Goal: Check status

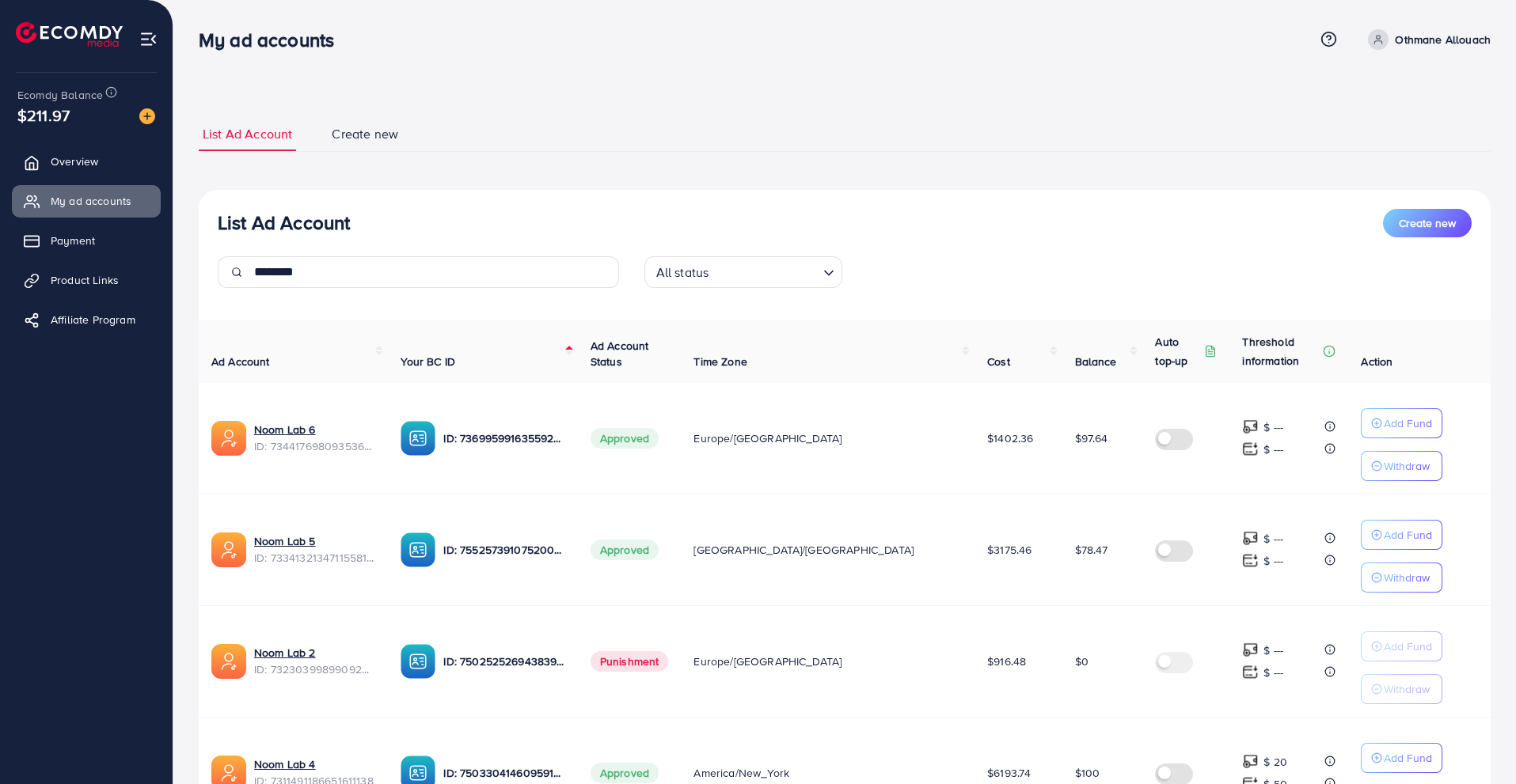
scroll to position [272, 0]
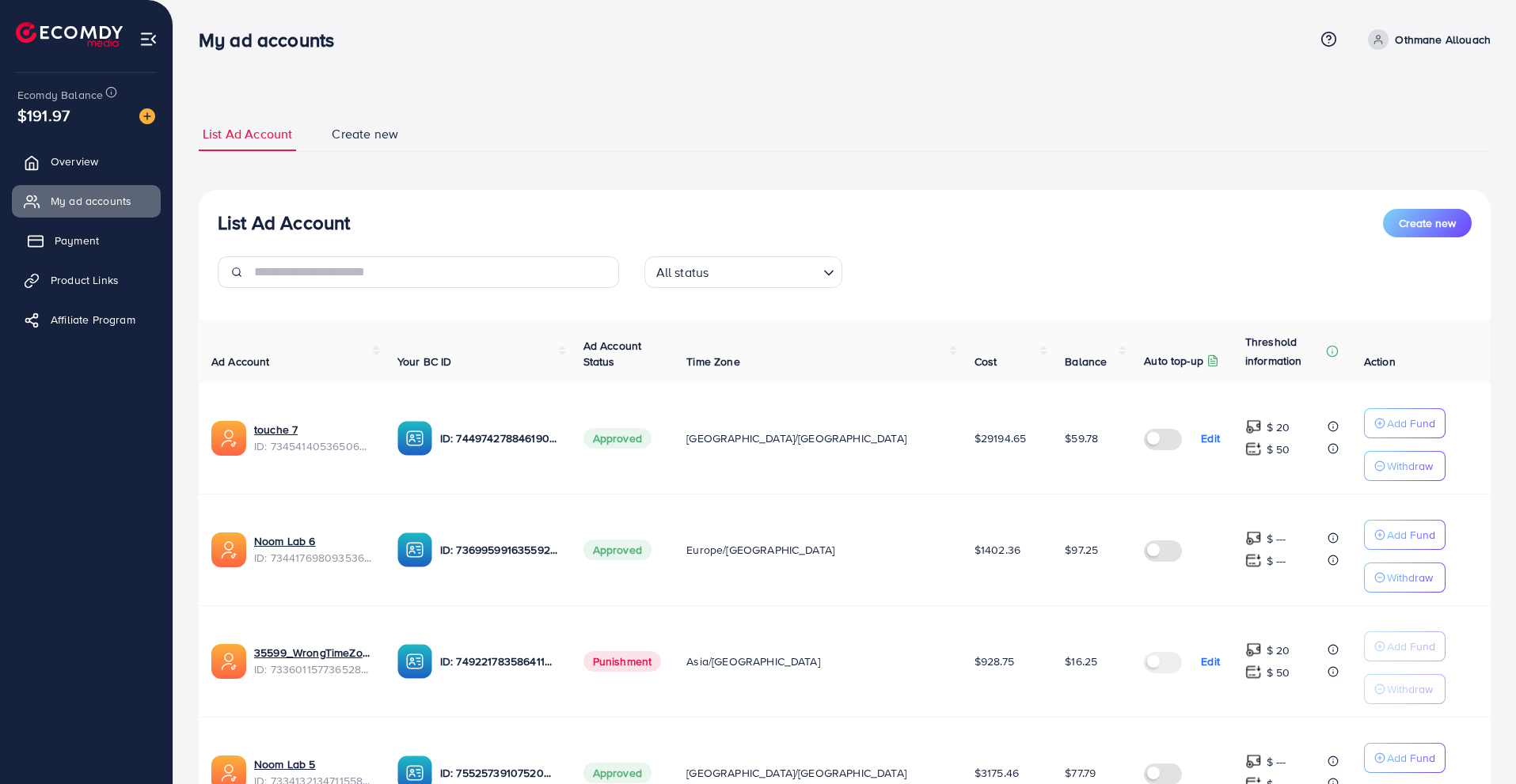
click at [130, 245] on link "Payment" at bounding box center [85, 240] width 148 height 32
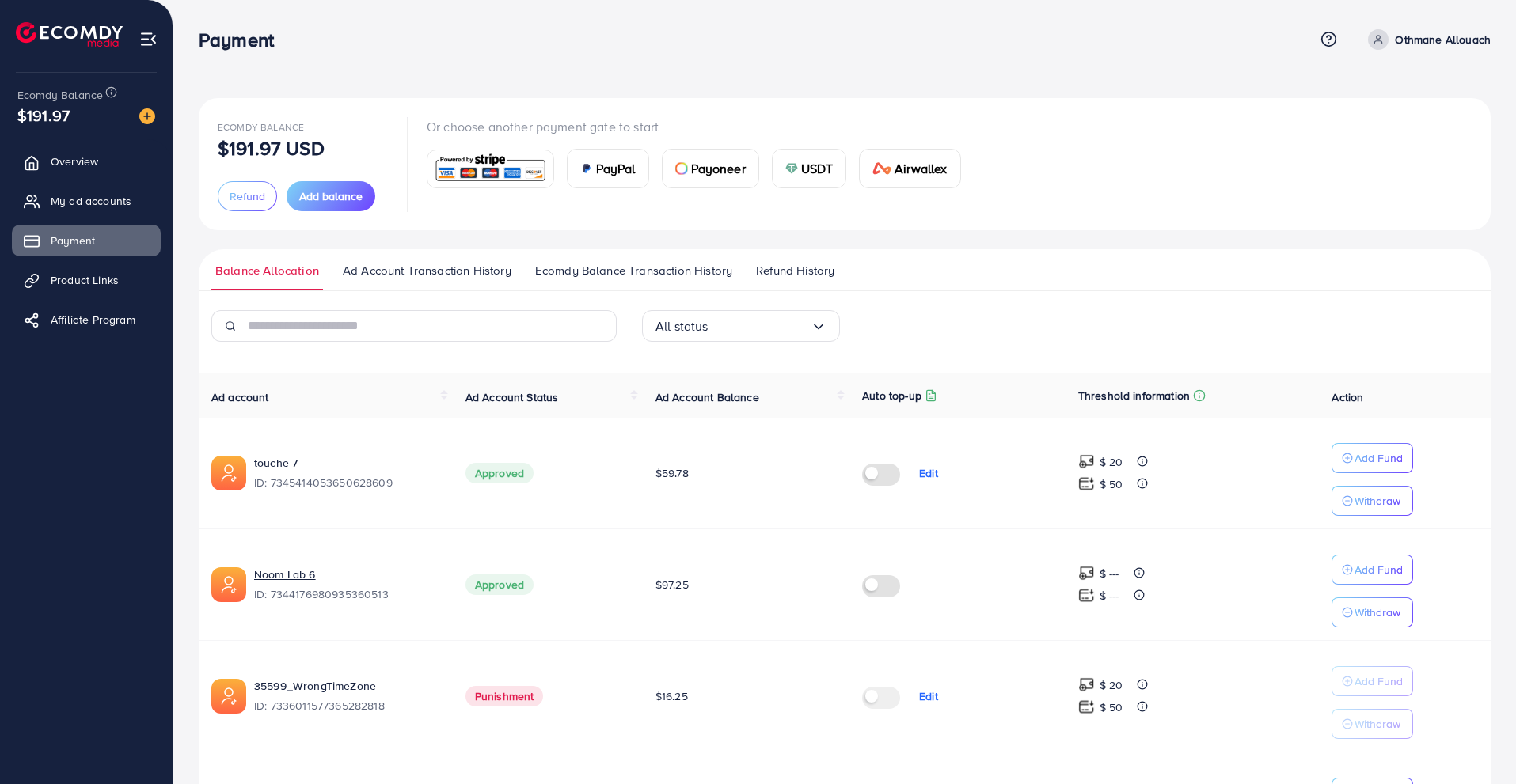
click at [577, 270] on span "Ecomdy Balance Transaction History" at bounding box center [633, 270] width 197 height 17
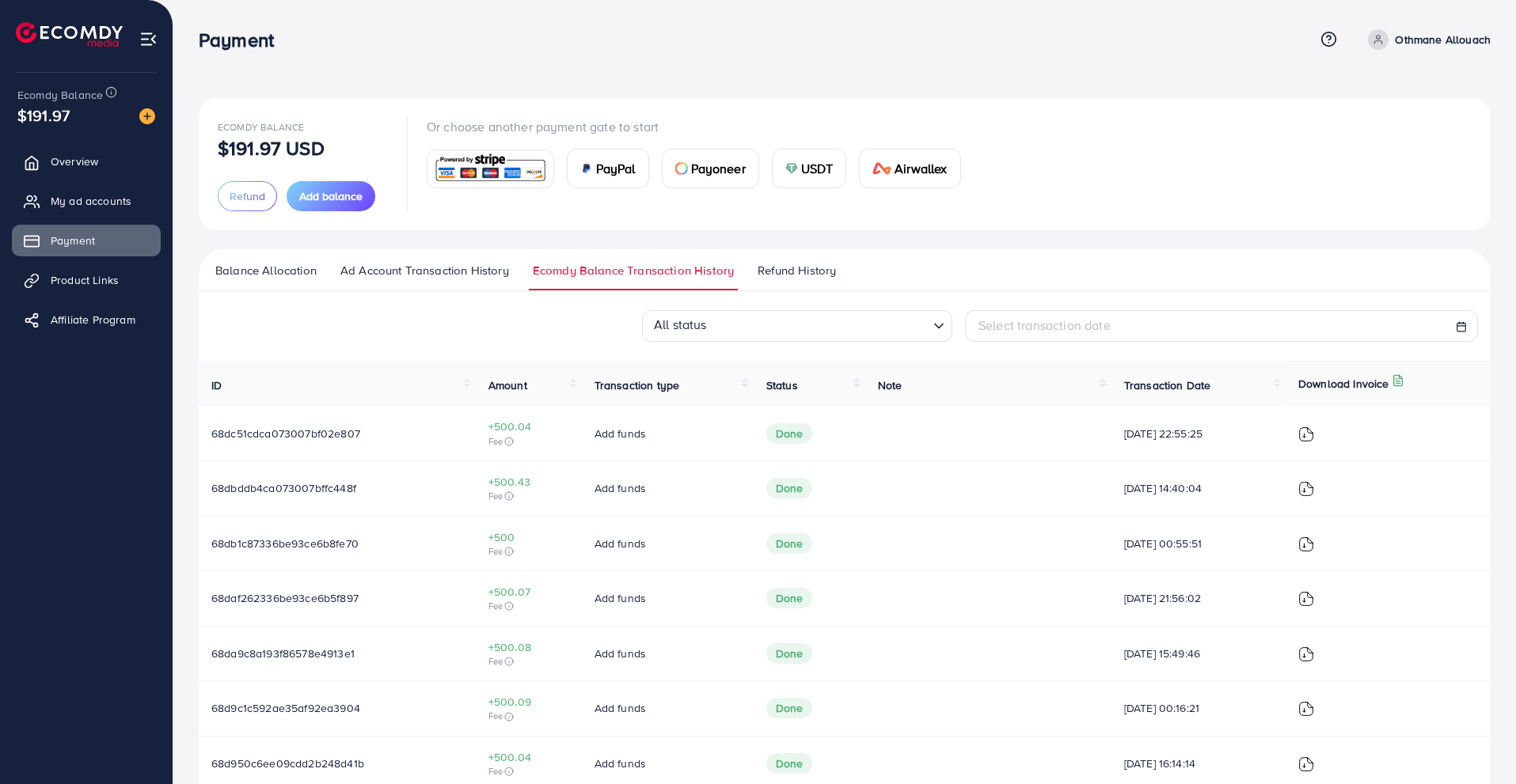
click at [782, 278] on span "Refund History" at bounding box center [797, 270] width 79 height 17
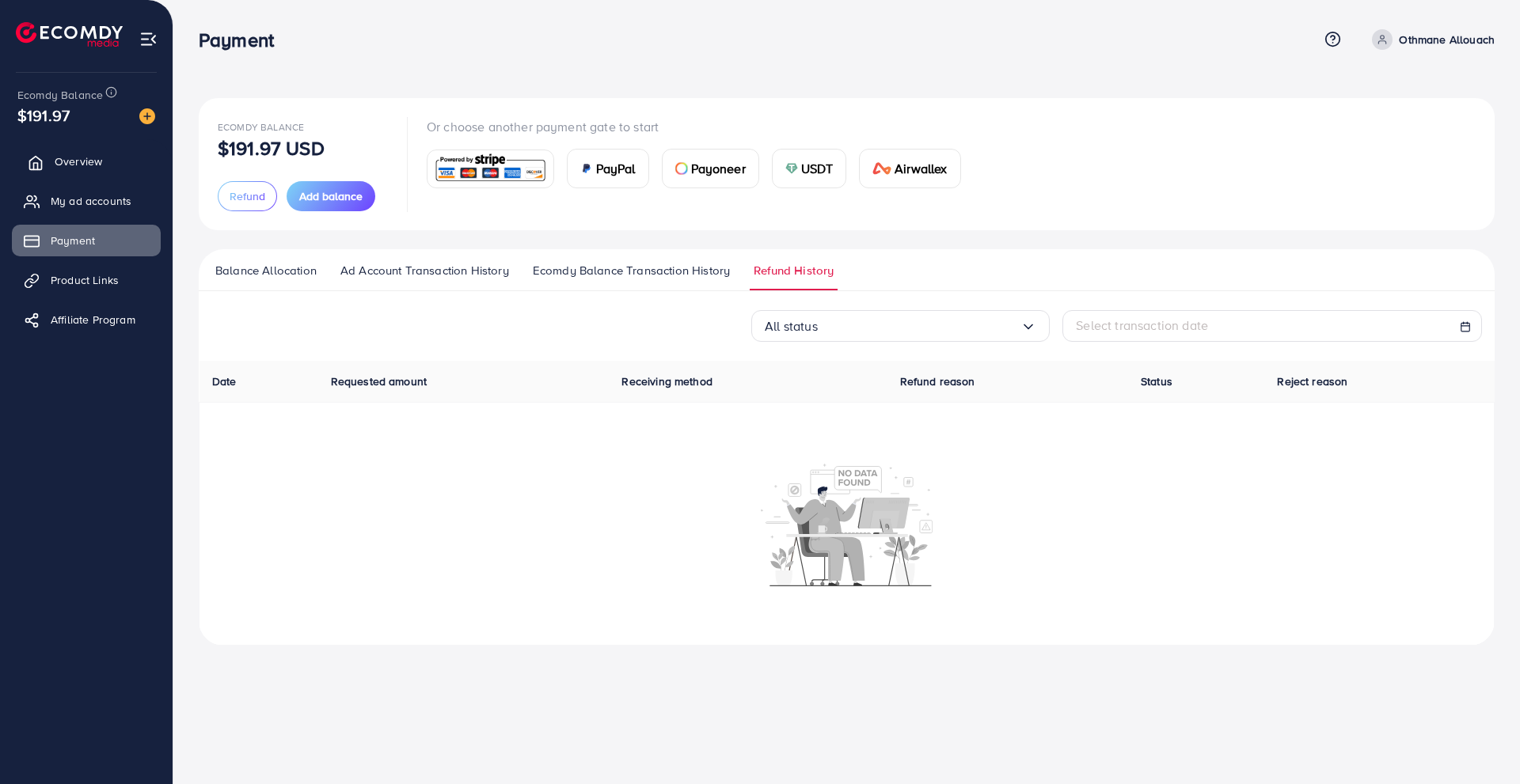
click at [136, 169] on link "Overview" at bounding box center [85, 162] width 148 height 32
